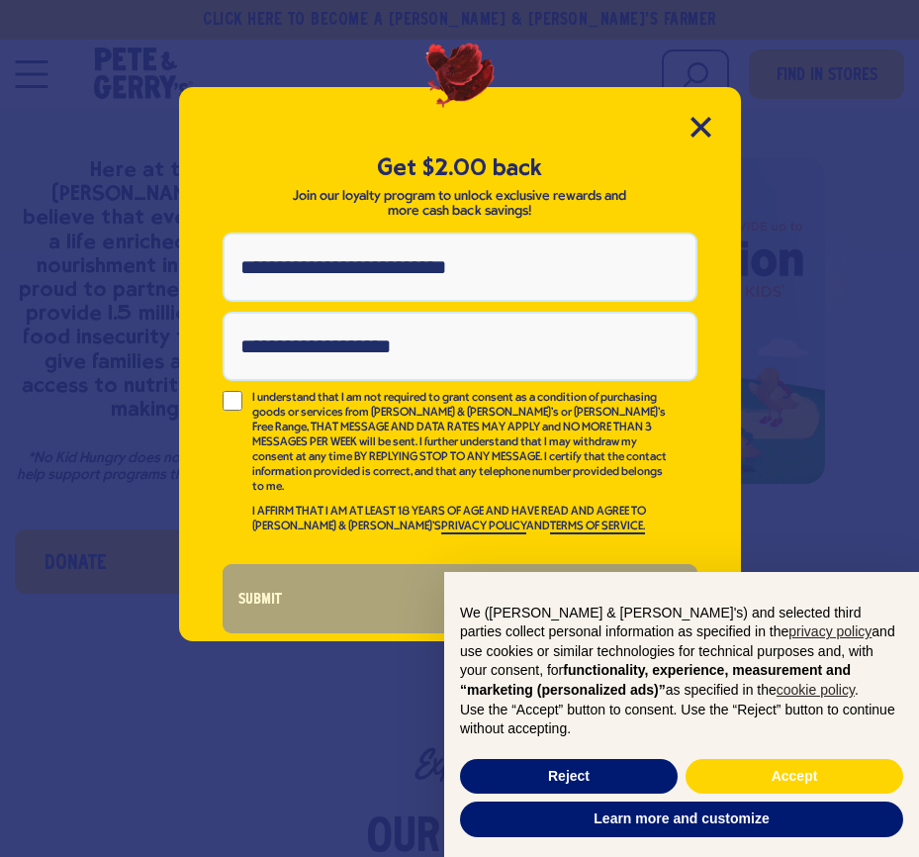
click at [706, 106] on div "Get $2.00 back Join our loyalty program to unlock exclusive rewards and more ca…" at bounding box center [460, 364] width 562 height 554
click at [691, 127] on icon "Close Modal" at bounding box center [701, 127] width 21 height 21
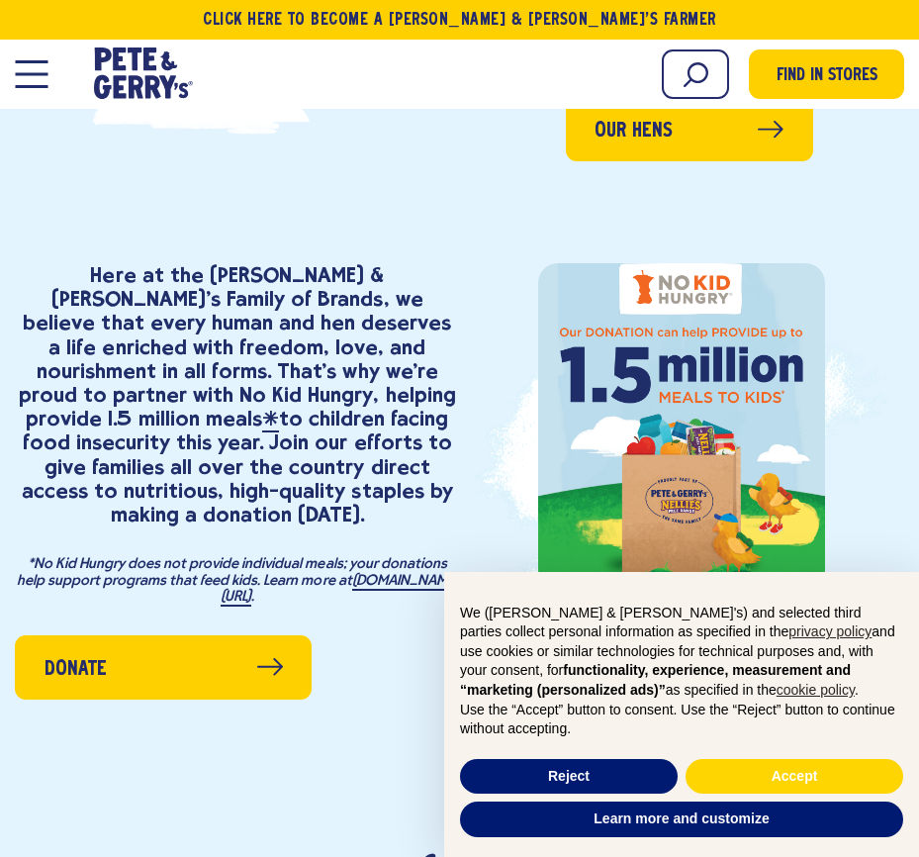
scroll to position [1881, 0]
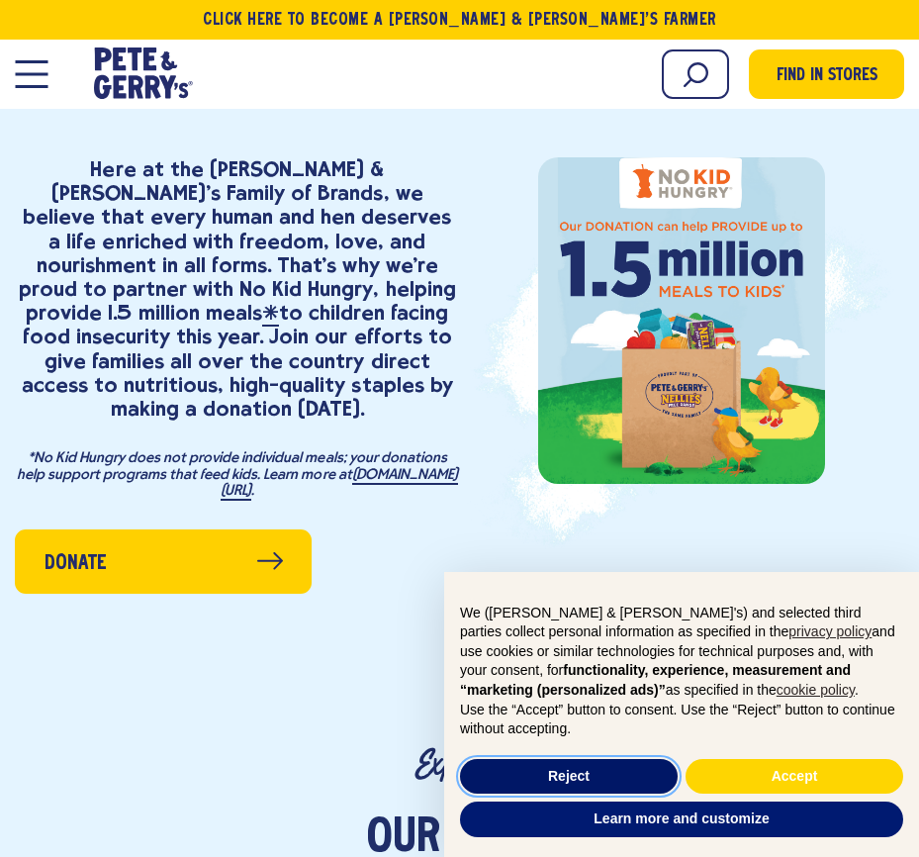
click at [565, 776] on button "Reject" at bounding box center [569, 777] width 218 height 36
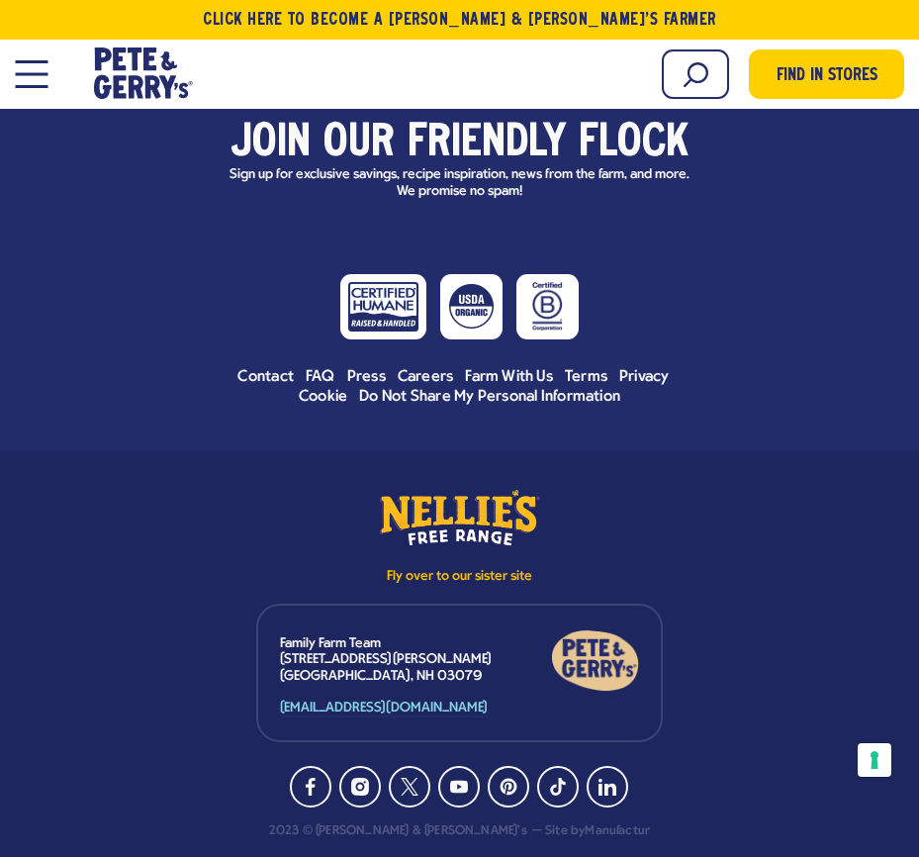
scroll to position [9389, 0]
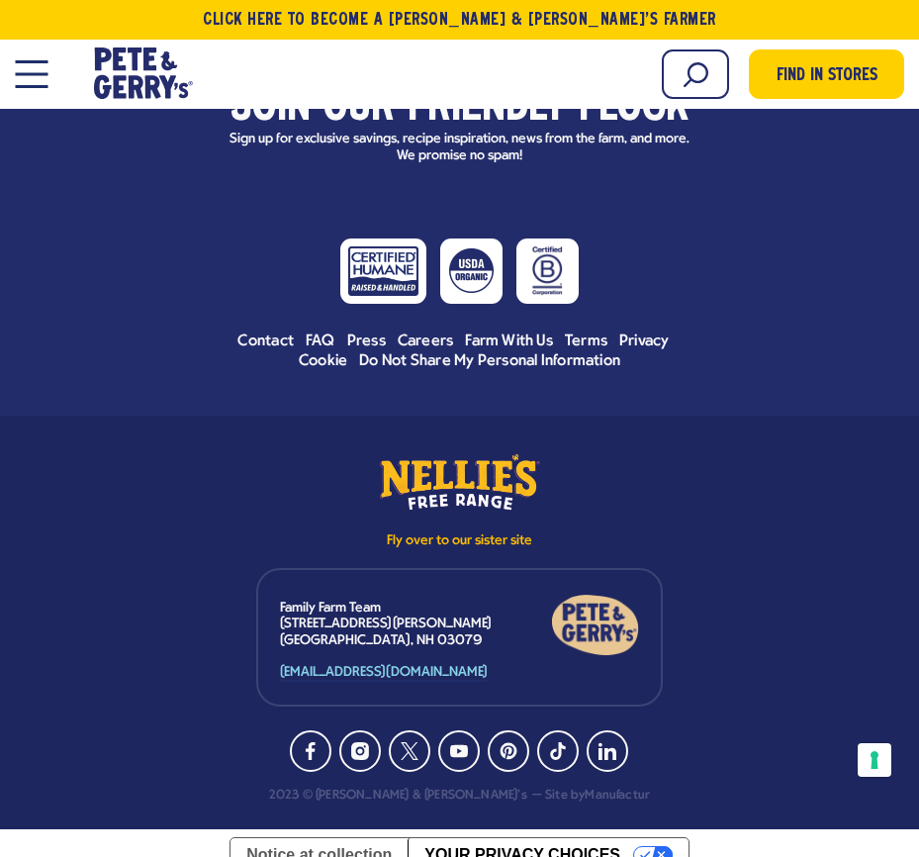
click at [28, 70] on button "Open Mobile Menu Modal Dialog" at bounding box center [31, 74] width 33 height 28
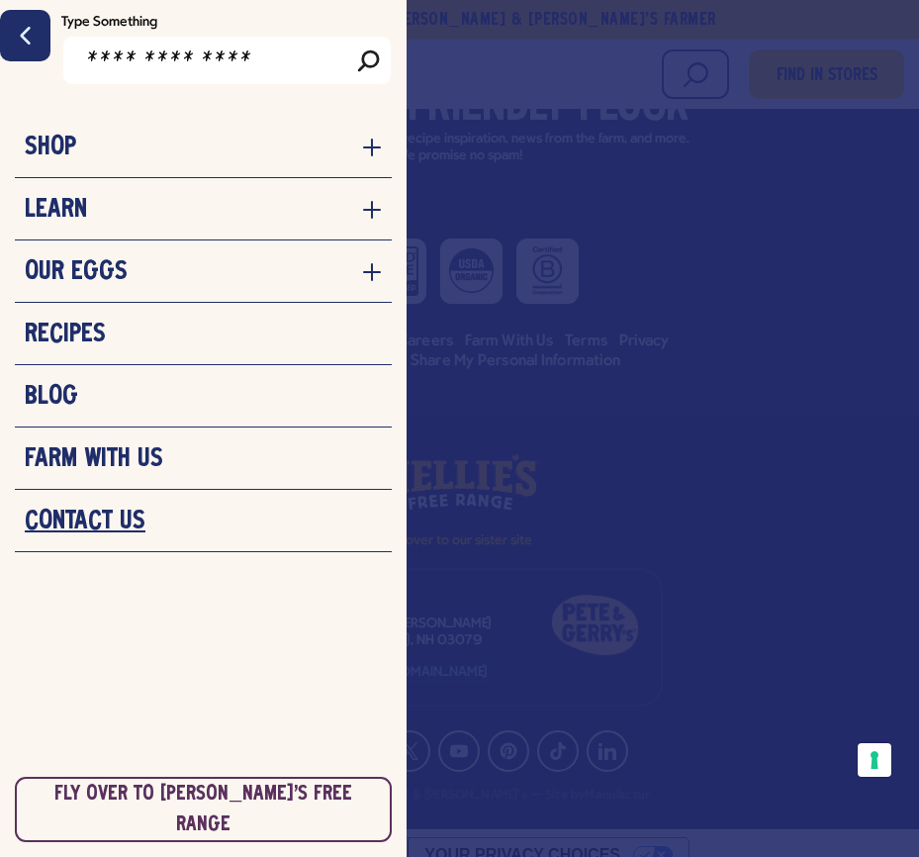
click at [84, 511] on h3 "Contact Us" at bounding box center [85, 522] width 121 height 30
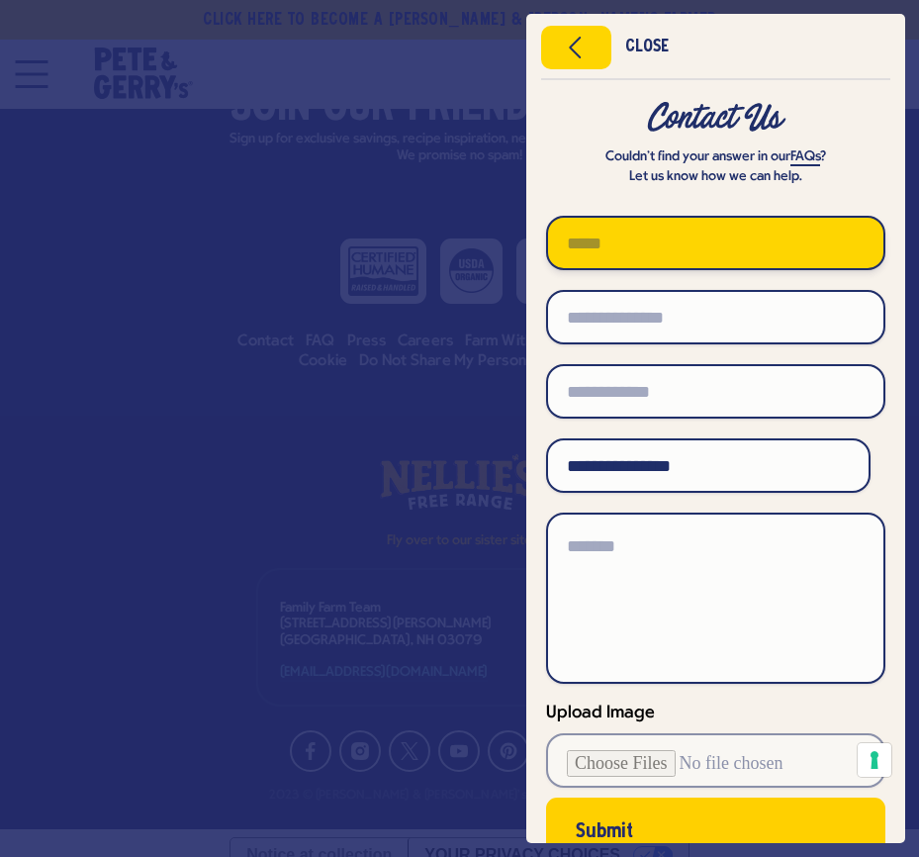
click at [625, 241] on input "text" at bounding box center [715, 243] width 339 height 54
type input "****"
